Goal: Task Accomplishment & Management: Check status

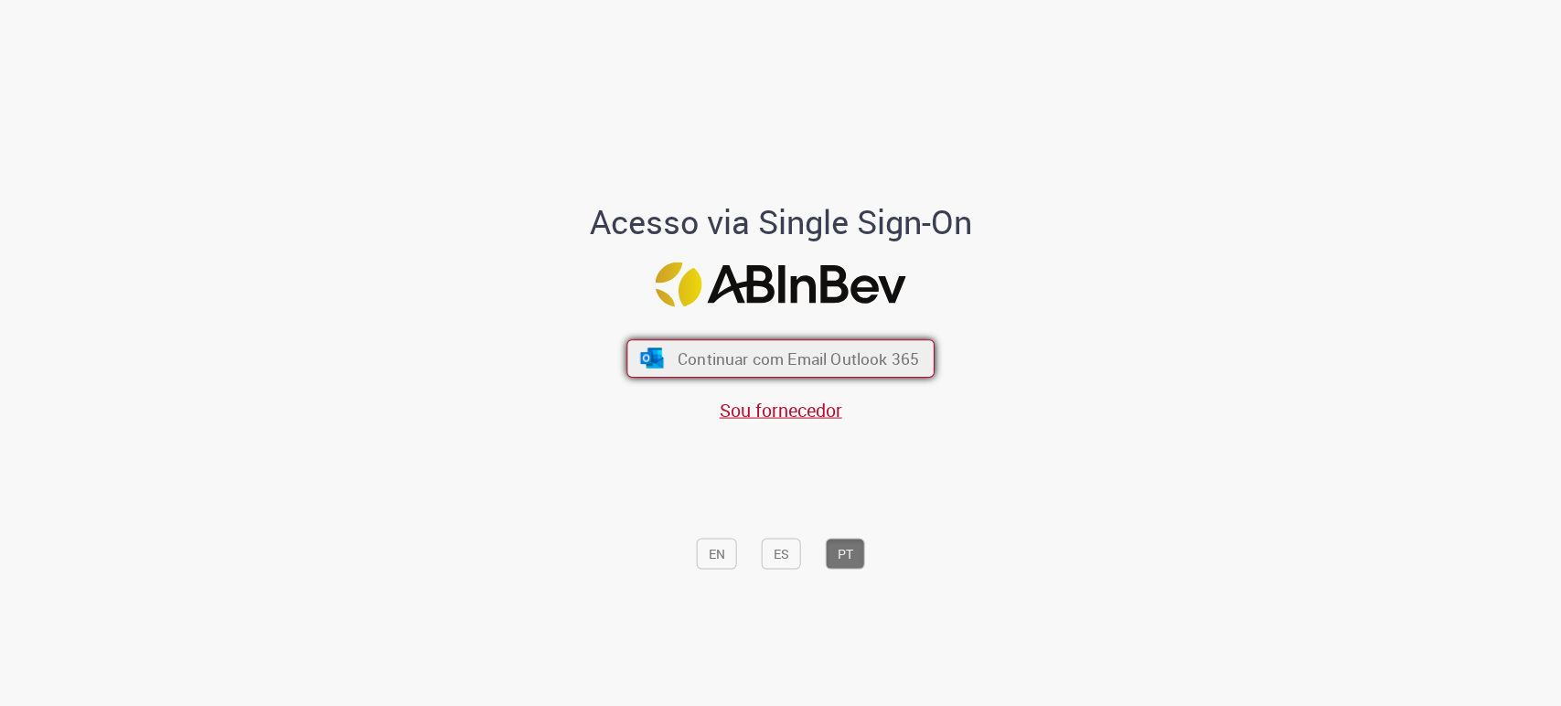
click at [695, 345] on button "Continuar com Email Outlook 365" at bounding box center [780, 358] width 308 height 38
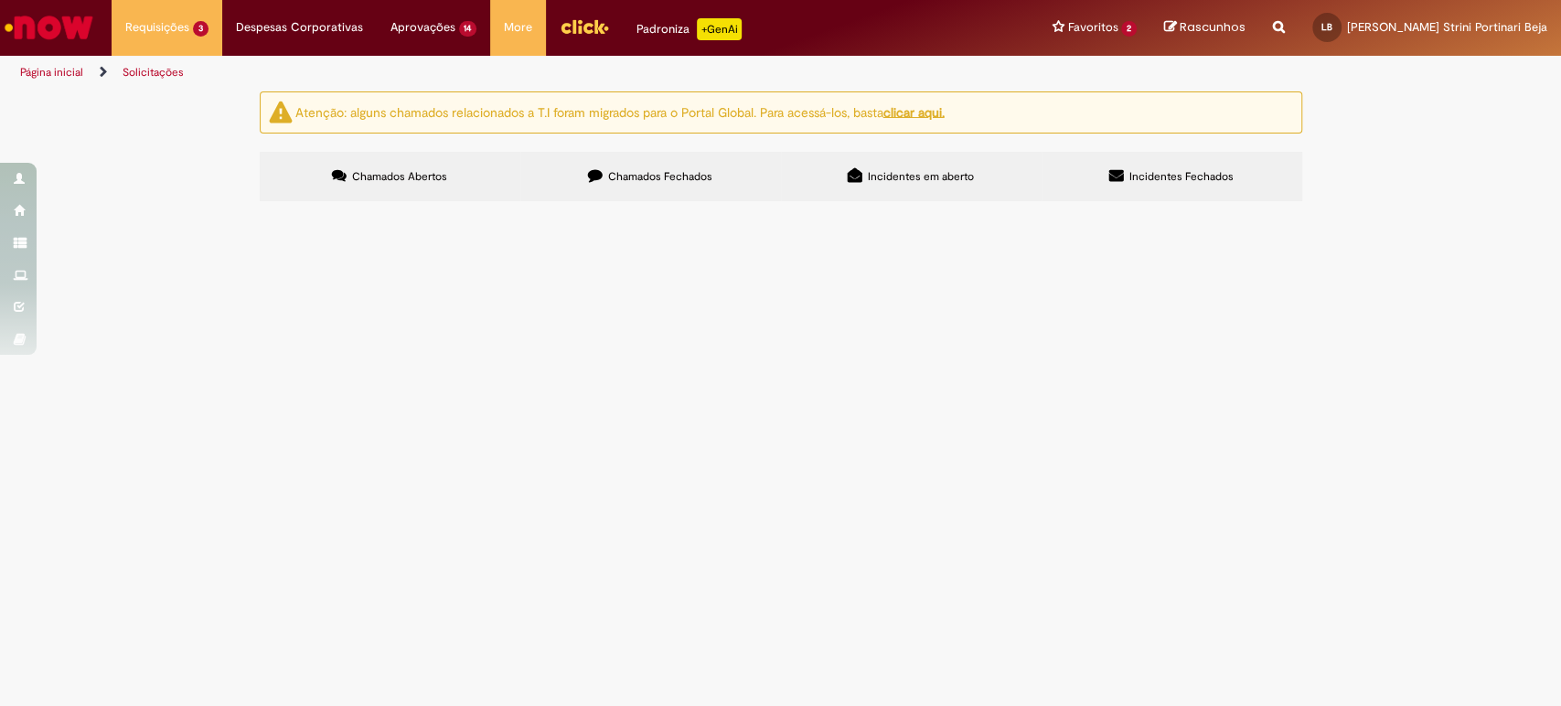
click at [0, 0] on span "Movimentação / Transferência de Funcionários" at bounding box center [0, 0] width 0 height 0
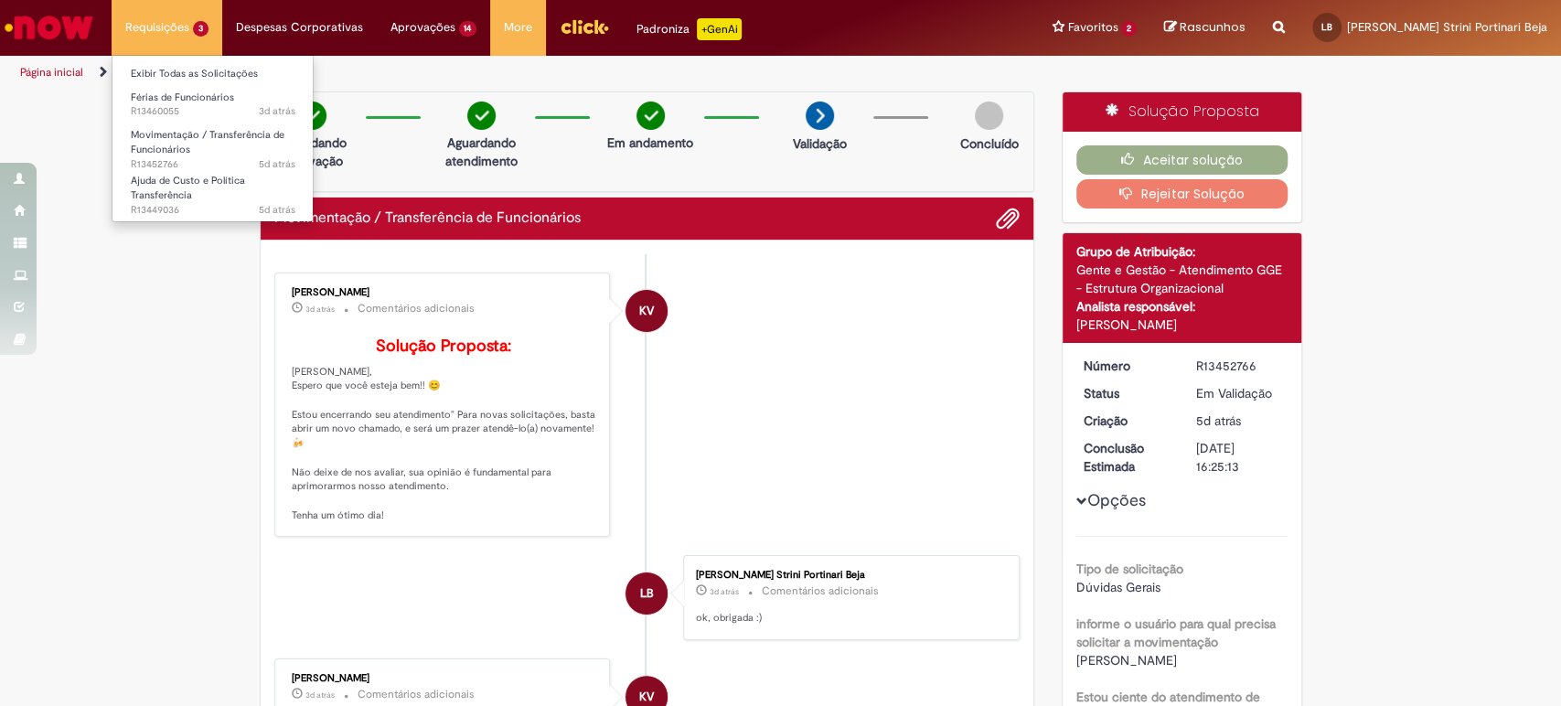
click at [161, 86] on li "Férias de Funcionários 3d atrás 3 dias atrás R13460055" at bounding box center [212, 102] width 201 height 37
click at [160, 74] on link "Exibir Todas as Solicitações" at bounding box center [212, 74] width 201 height 20
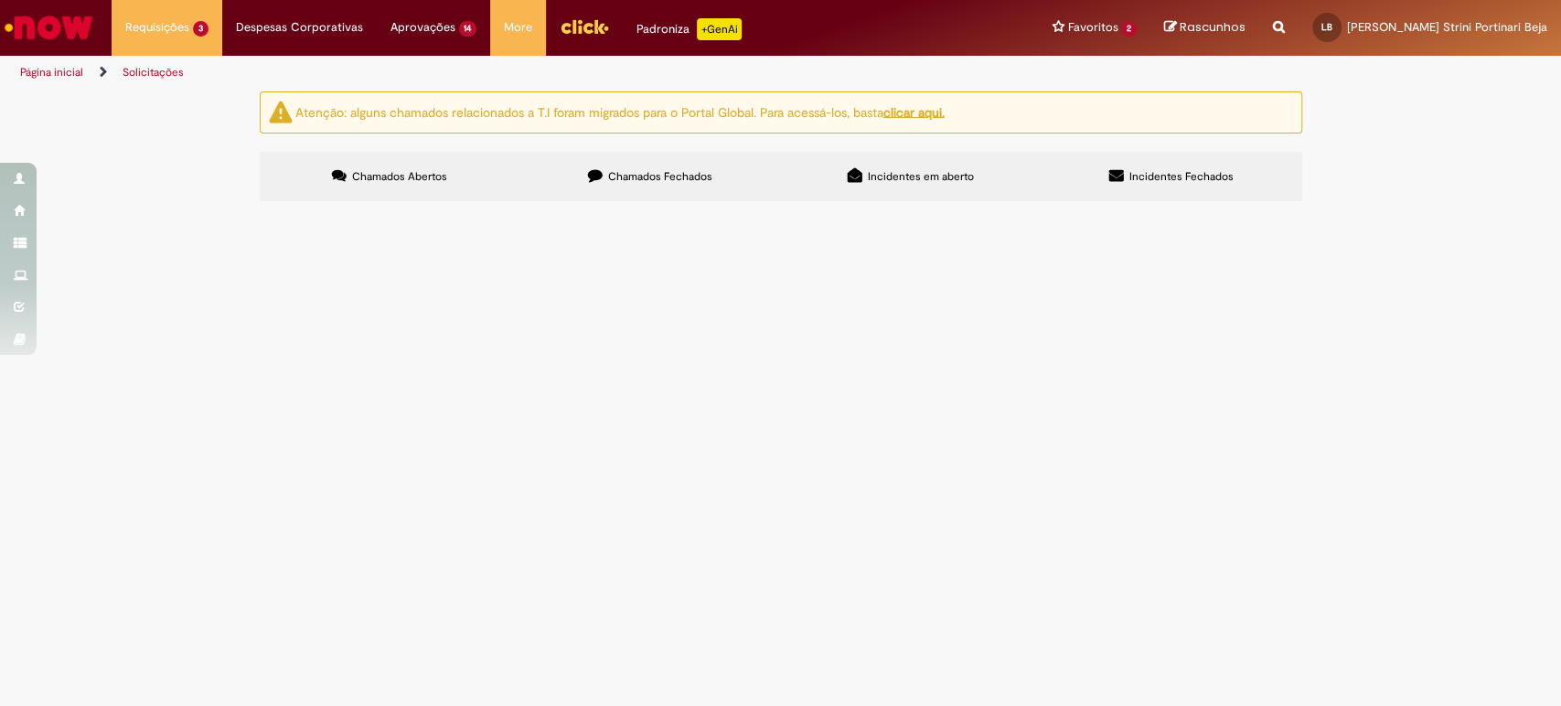
click at [0, 0] on td "Ajuda de Custo e Política Transferência" at bounding box center [0, 0] width 0 height 0
click at [0, 0] on span "Ajuda de Custo e Política Transferência" at bounding box center [0, 0] width 0 height 0
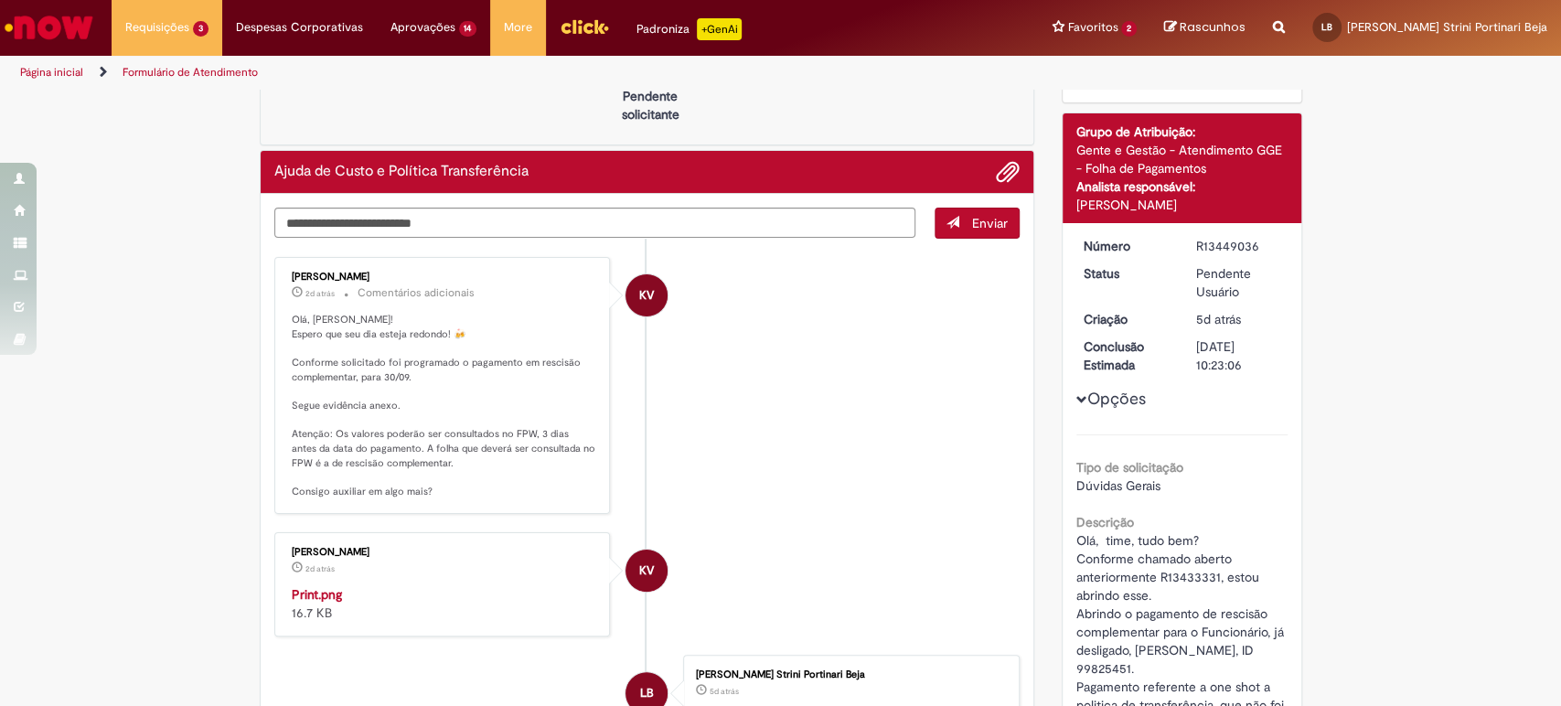
scroll to position [124, 0]
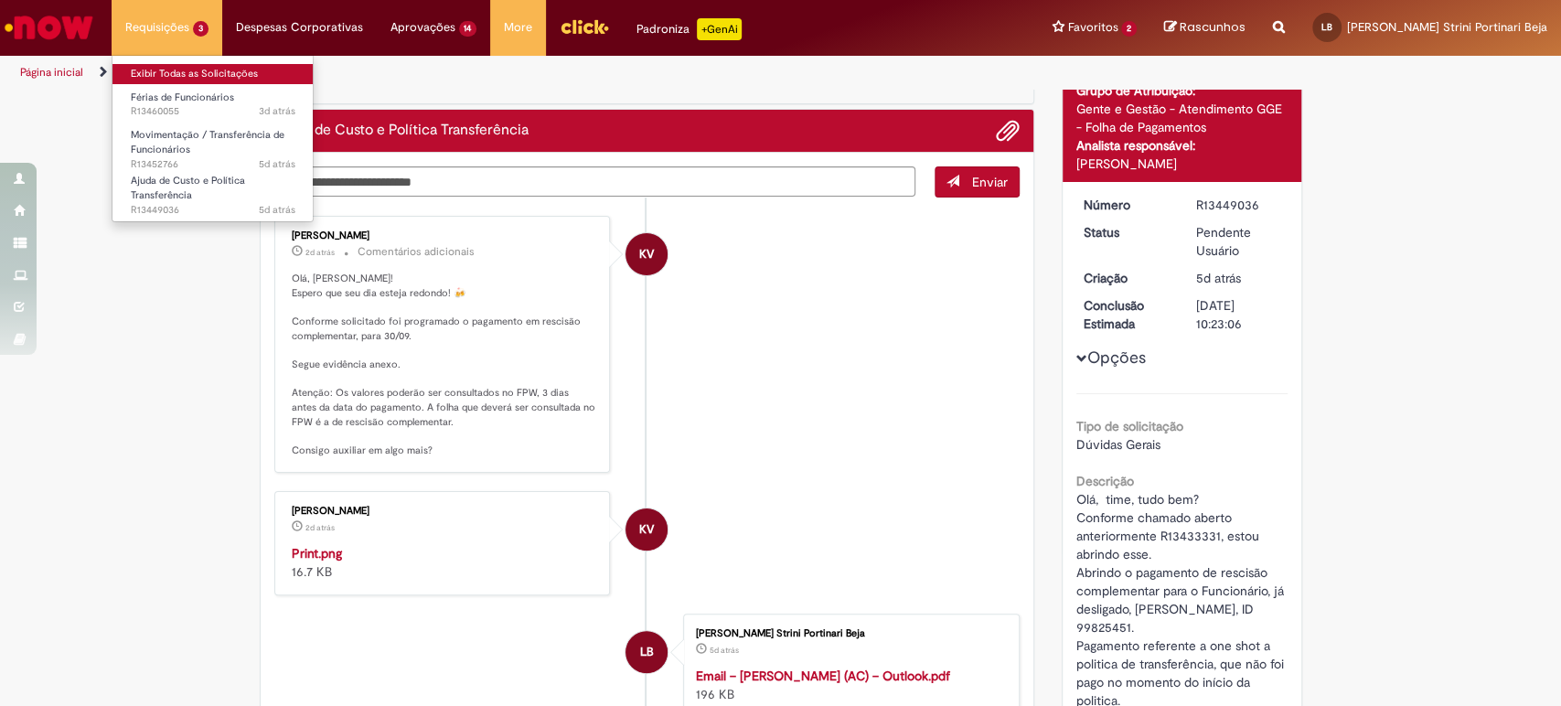
click at [160, 69] on link "Exibir Todas as Solicitações" at bounding box center [212, 74] width 201 height 20
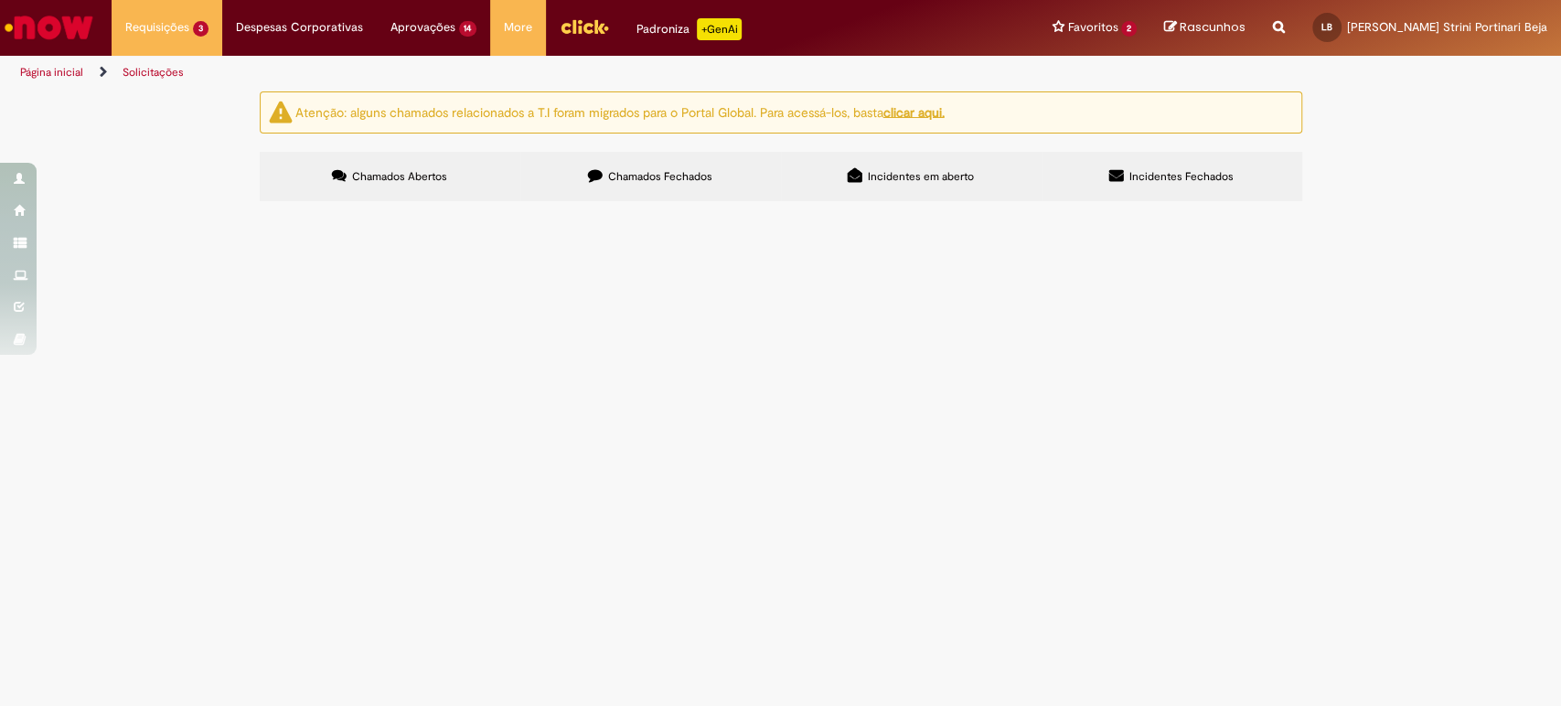
click at [0, 0] on span "Férias de Funcionários" at bounding box center [0, 0] width 0 height 0
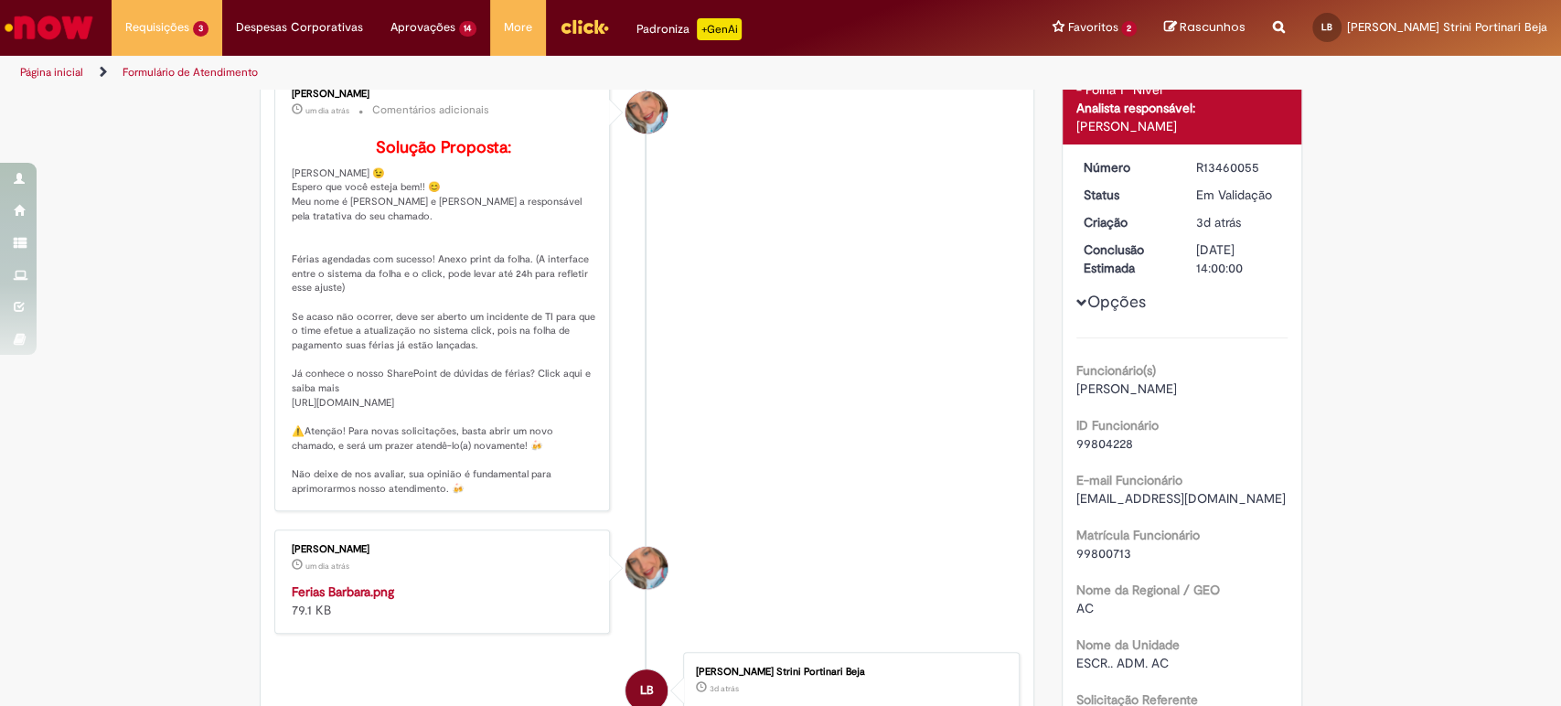
scroll to position [198, 0]
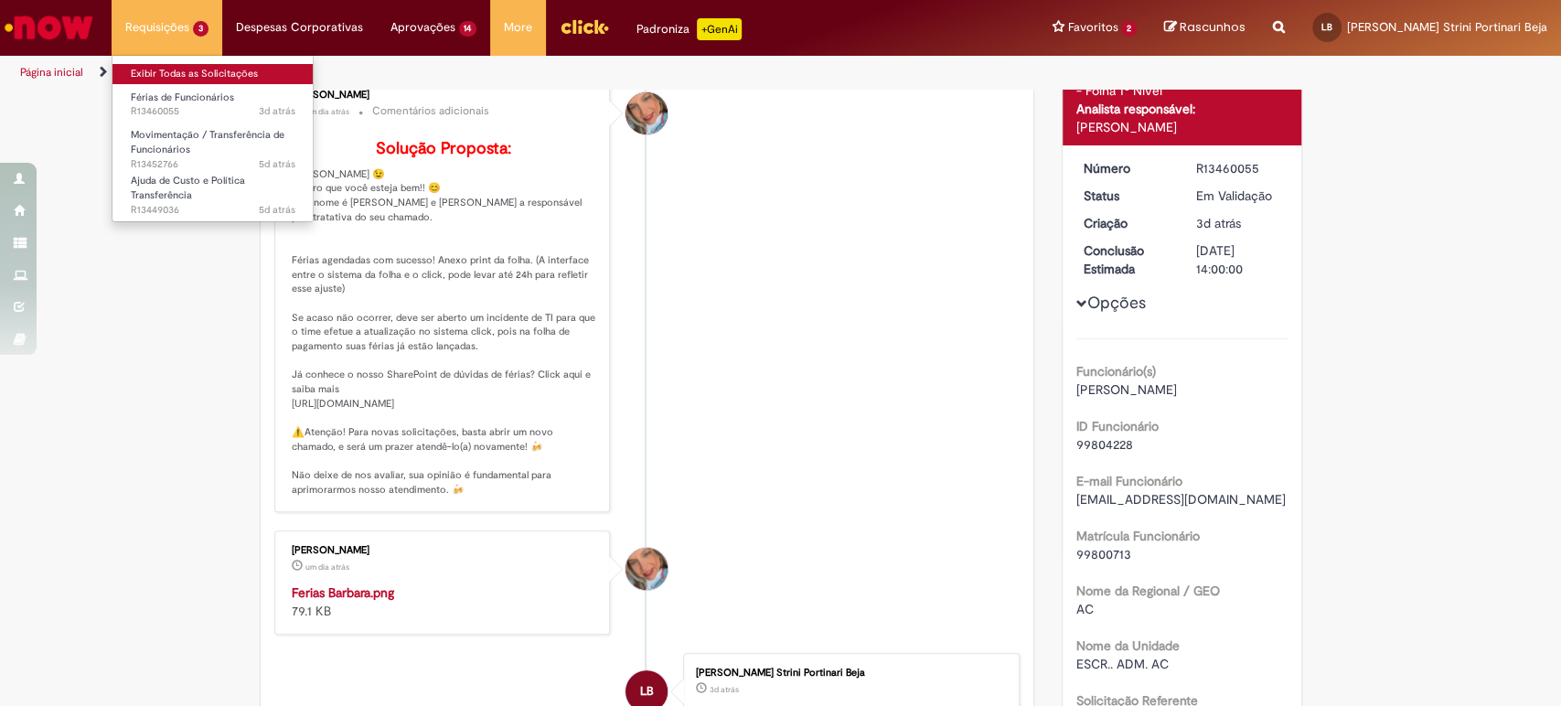
click at [176, 73] on link "Exibir Todas as Solicitações" at bounding box center [212, 74] width 201 height 20
